Goal: Task Accomplishment & Management: Complete application form

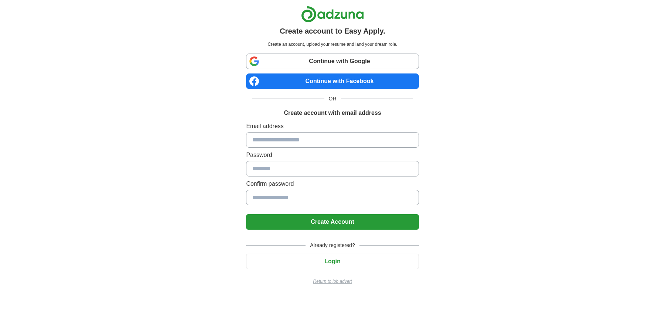
click at [311, 138] on input at bounding box center [332, 140] width 173 height 16
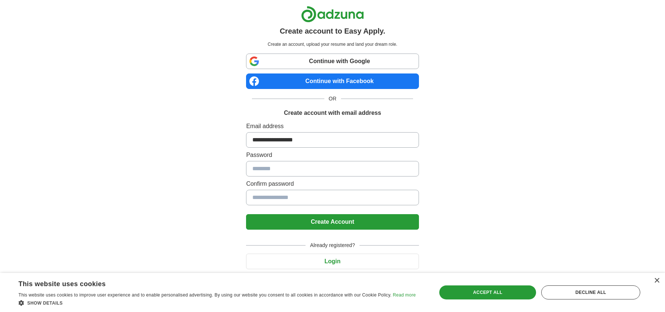
type input "**********"
type input "********"
click at [308, 215] on button "Create Account" at bounding box center [332, 222] width 173 height 16
